Goal: Navigation & Orientation: Find specific page/section

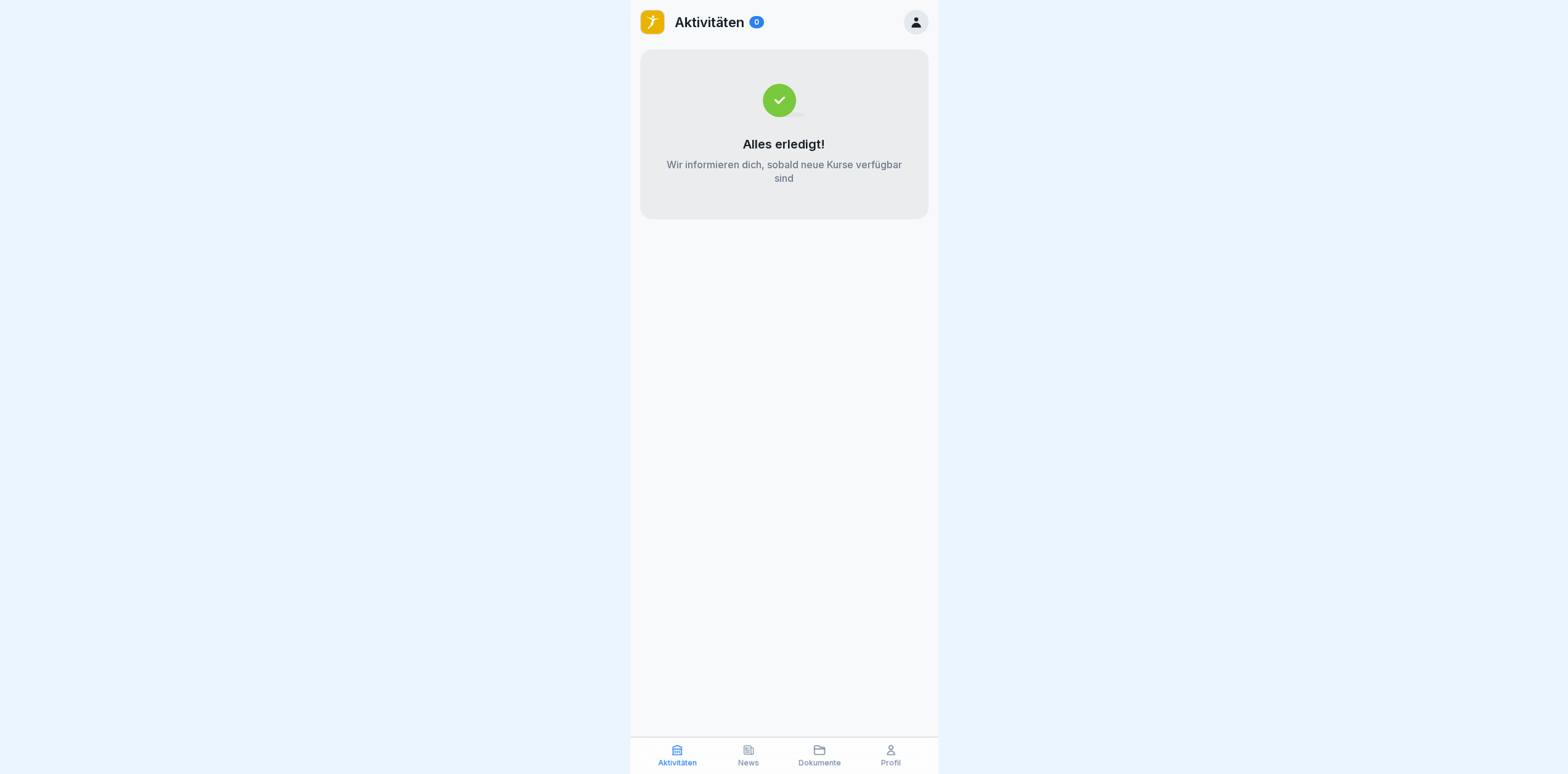
click at [406, 524] on div at bounding box center [784, 387] width 1568 height 774
click at [805, 135] on div "Alles erledigt! Wir informieren dich, sobald neue Kurse verfügbar sind" at bounding box center [784, 134] width 289 height 170
click at [1302, 179] on div at bounding box center [784, 387] width 1568 height 774
click at [1209, 193] on div at bounding box center [784, 387] width 1568 height 774
click at [650, 22] on img at bounding box center [652, 22] width 23 height 23
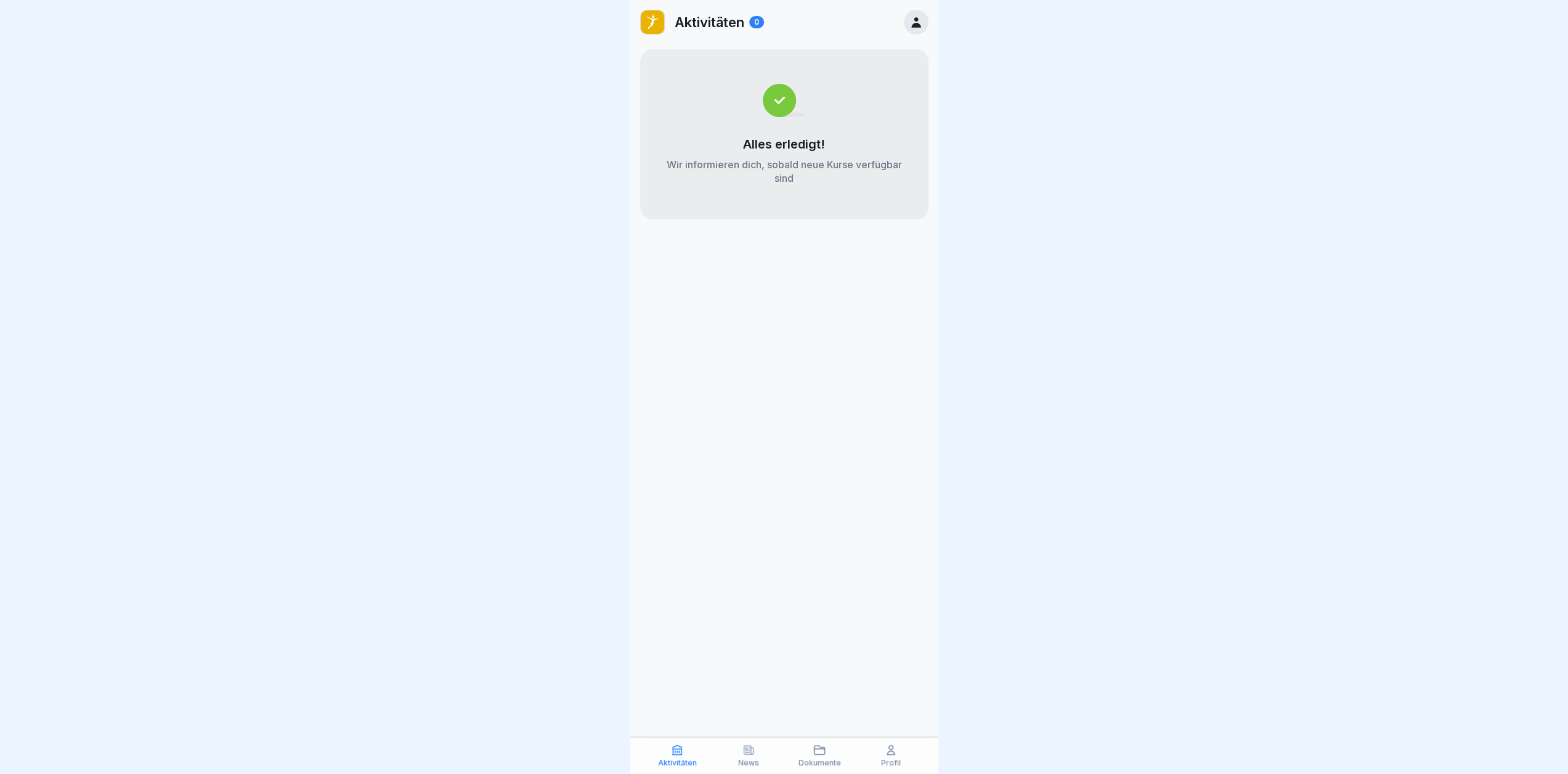
click at [716, 20] on p "Aktivitäten" at bounding box center [709, 22] width 70 height 16
click at [916, 28] on icon at bounding box center [916, 22] width 13 height 14
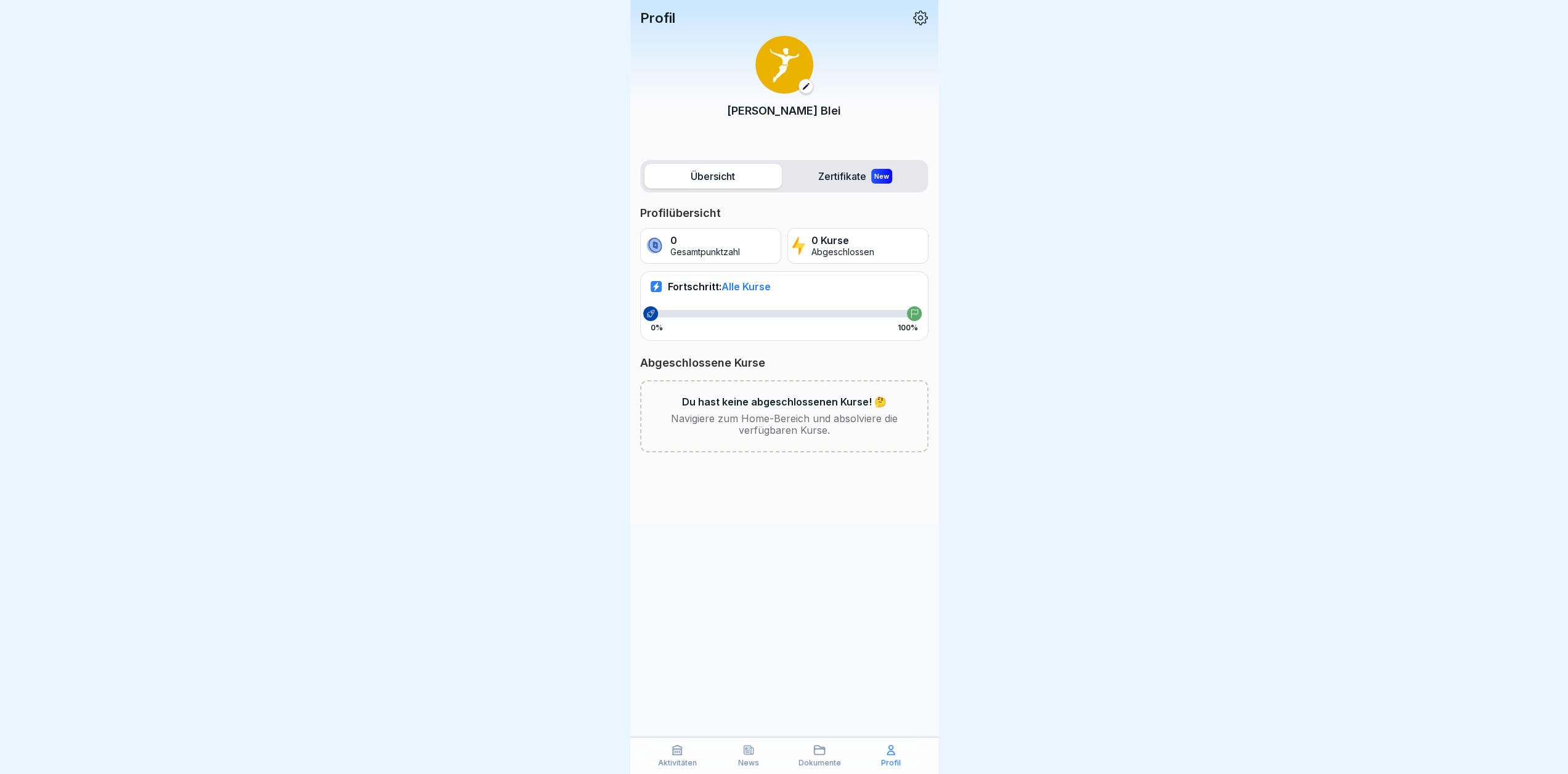
click at [758, 753] on div "News" at bounding box center [748, 755] width 65 height 23
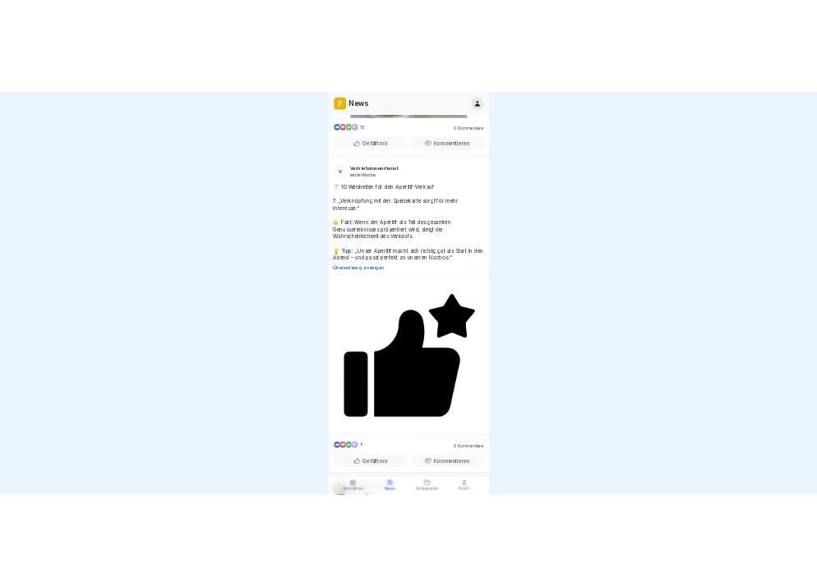
scroll to position [4766, 0]
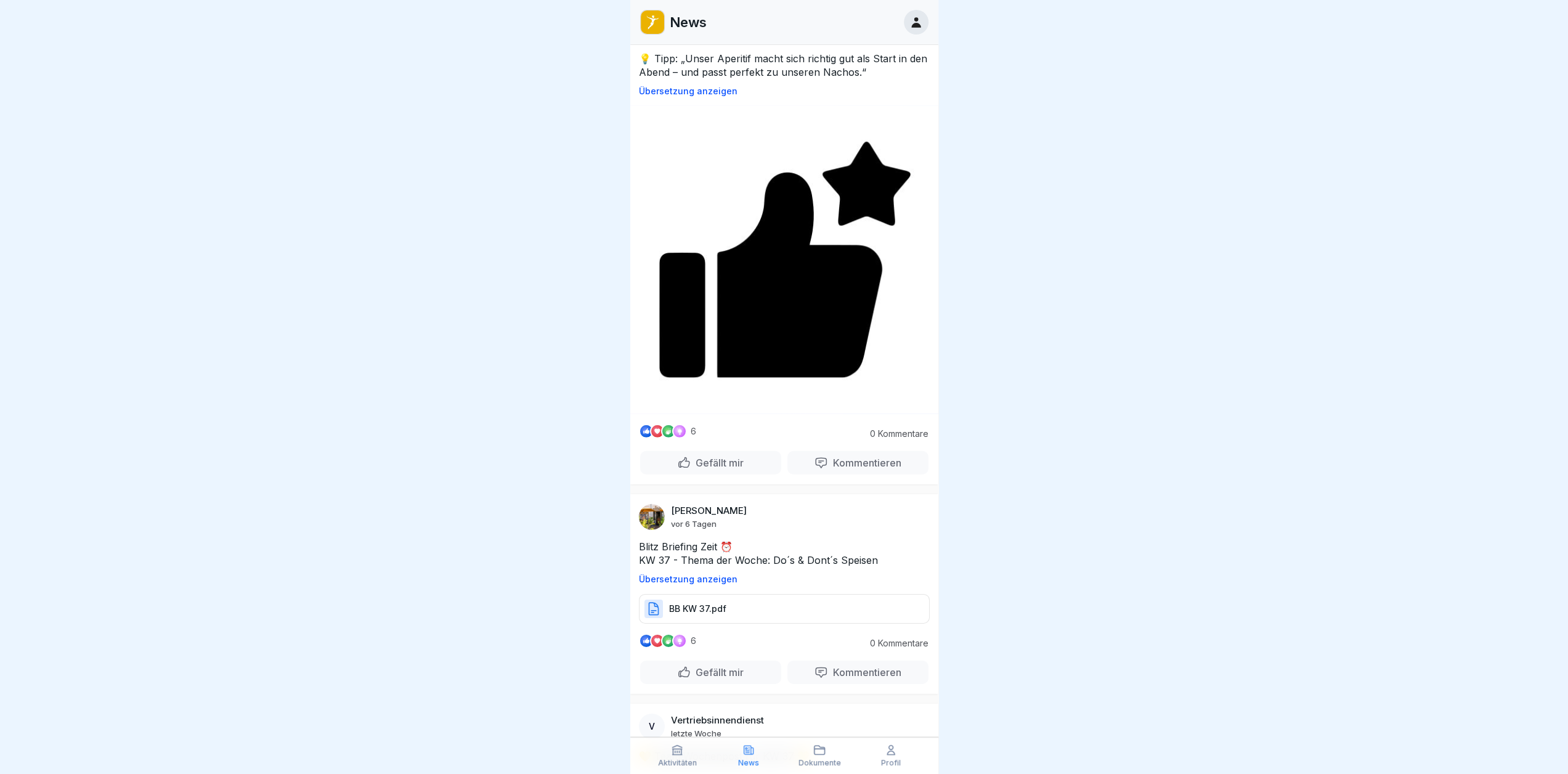
click at [1197, 534] on div at bounding box center [784, 387] width 1568 height 774
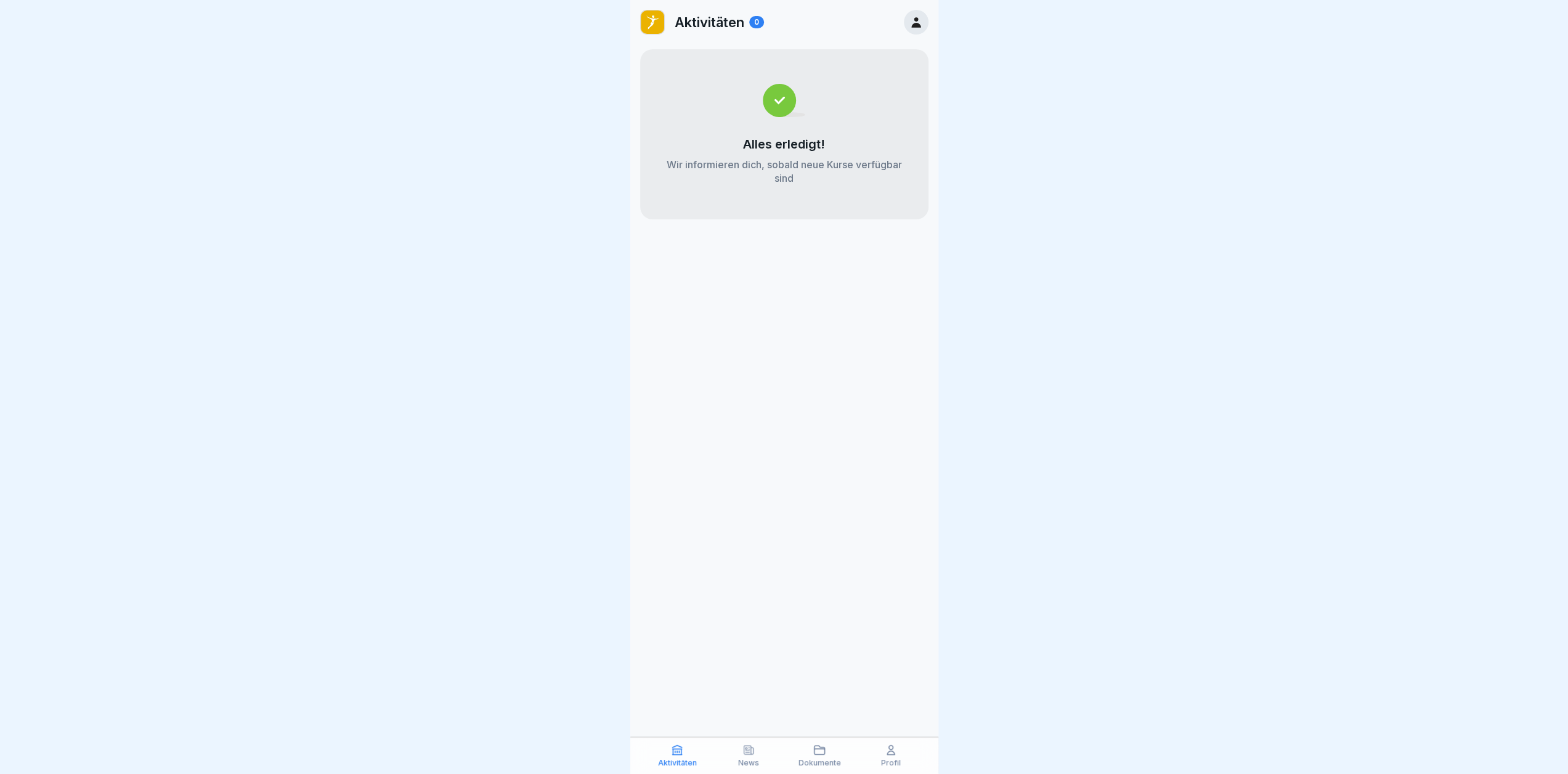
click at [959, 319] on div at bounding box center [784, 387] width 1568 height 774
click at [1168, 144] on div at bounding box center [784, 387] width 1568 height 774
click at [1183, 202] on div at bounding box center [784, 387] width 1568 height 774
